Goal: Check status: Check status

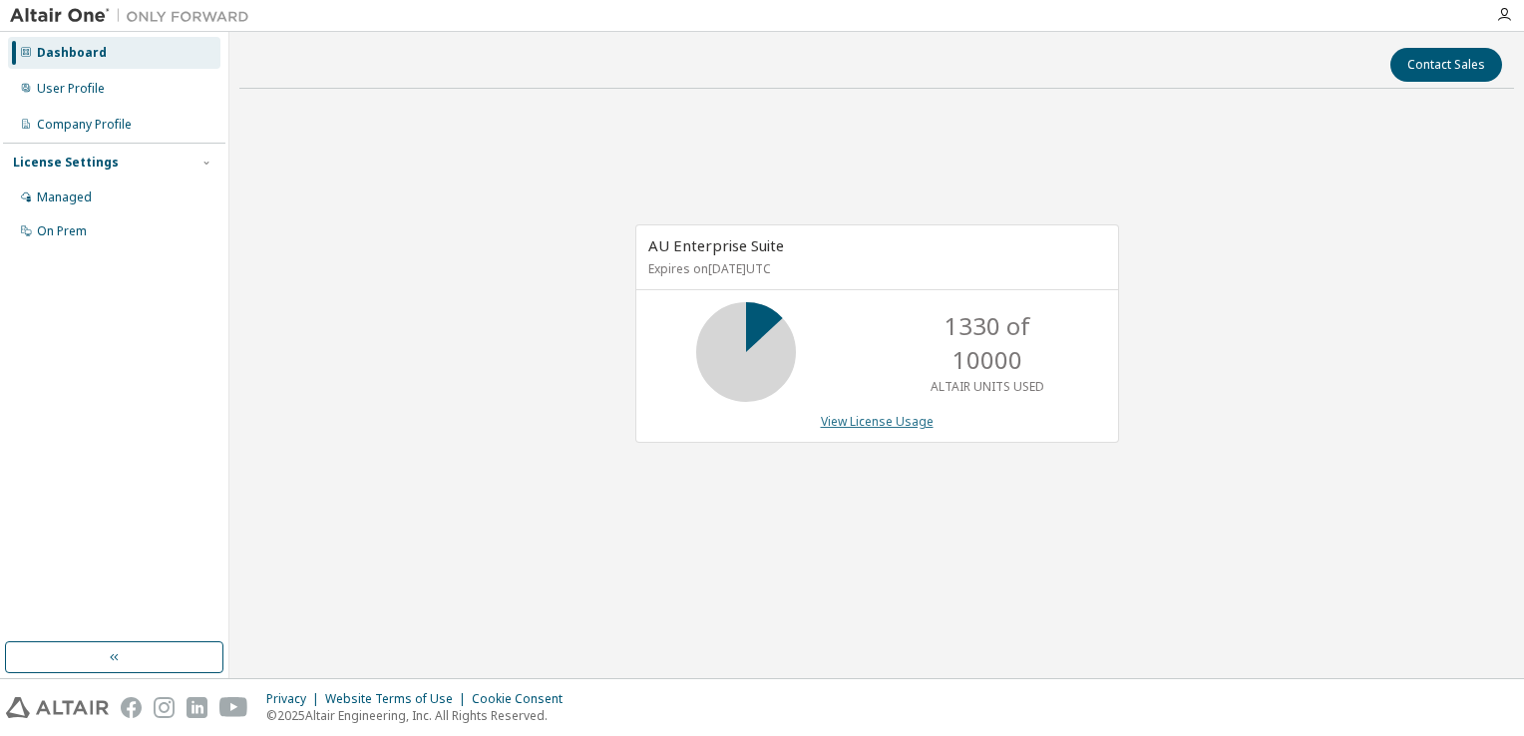
click at [846, 421] on link "View License Usage" at bounding box center [877, 421] width 113 height 17
